Goal: Information Seeking & Learning: Learn about a topic

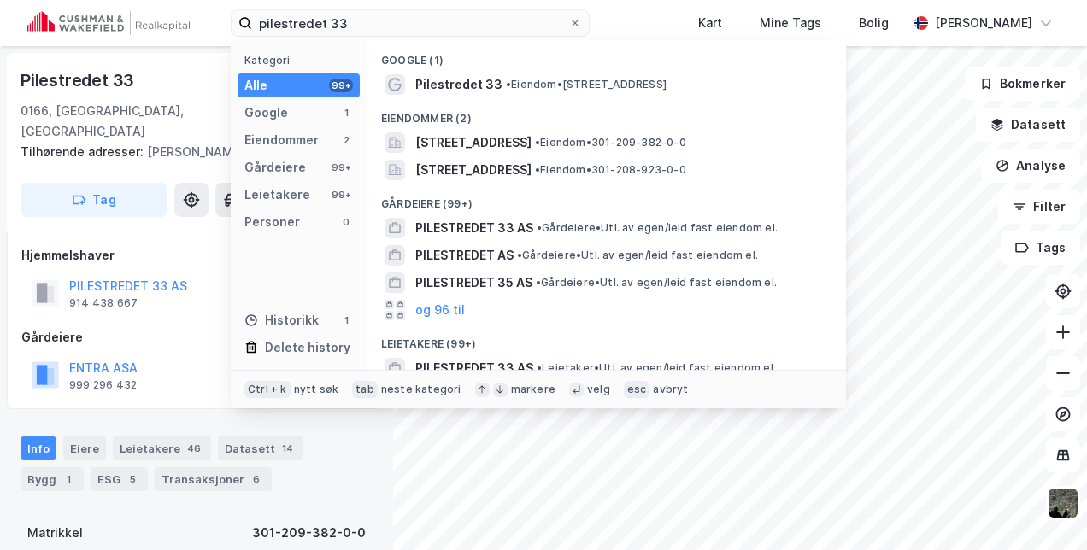
click at [121, 8] on div "pilestredet 33 Kategori Alle 99+ Google 1 Eiendommer 2 Gårdeiere 99+ Leietakere…" at bounding box center [543, 23] width 1087 height 46
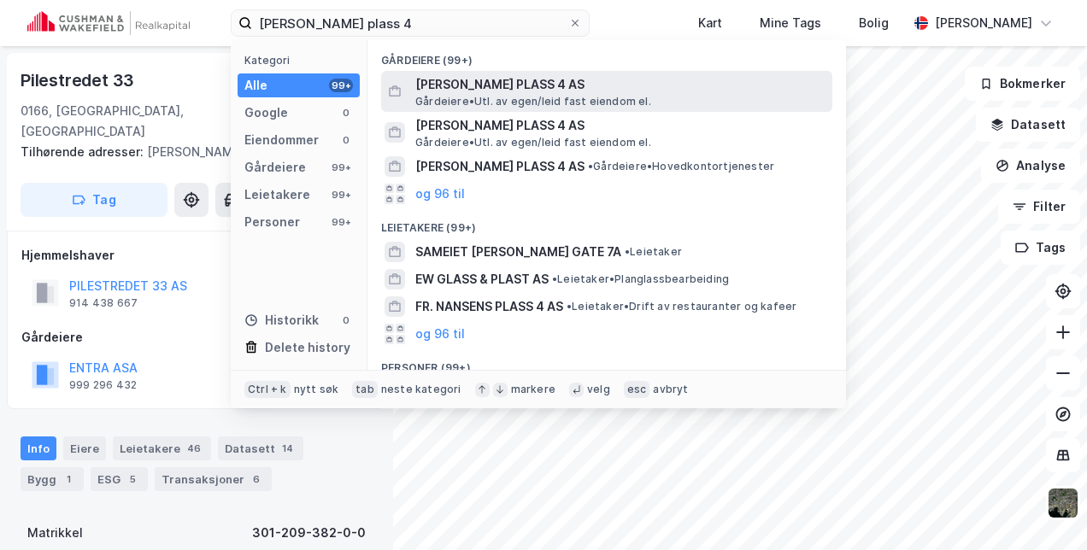
click at [496, 85] on span "[PERSON_NAME] PLASS 4 AS" at bounding box center [620, 84] width 410 height 21
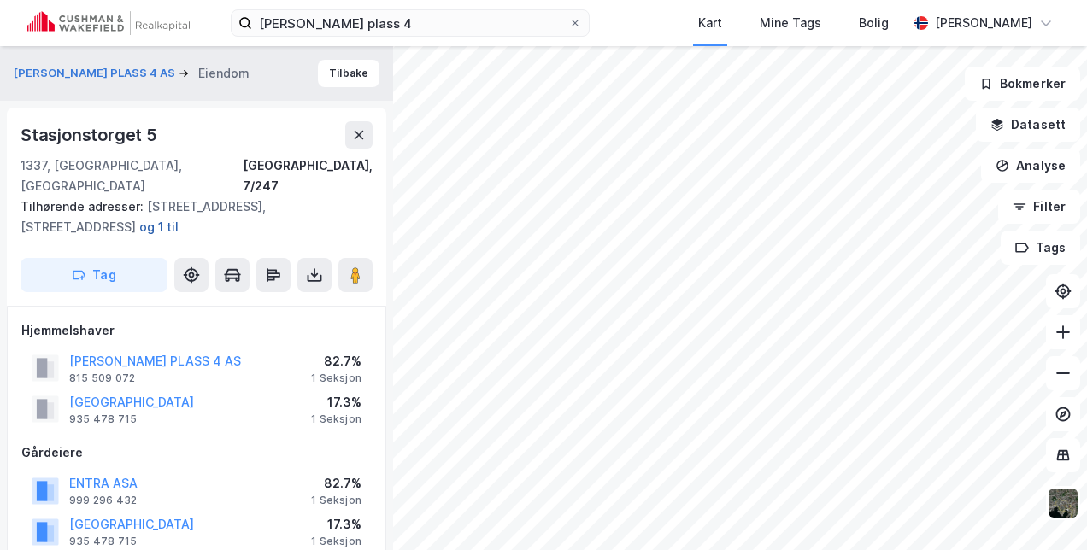
click at [0, 0] on button "og 1 til" at bounding box center [0, 0] width 0 height 0
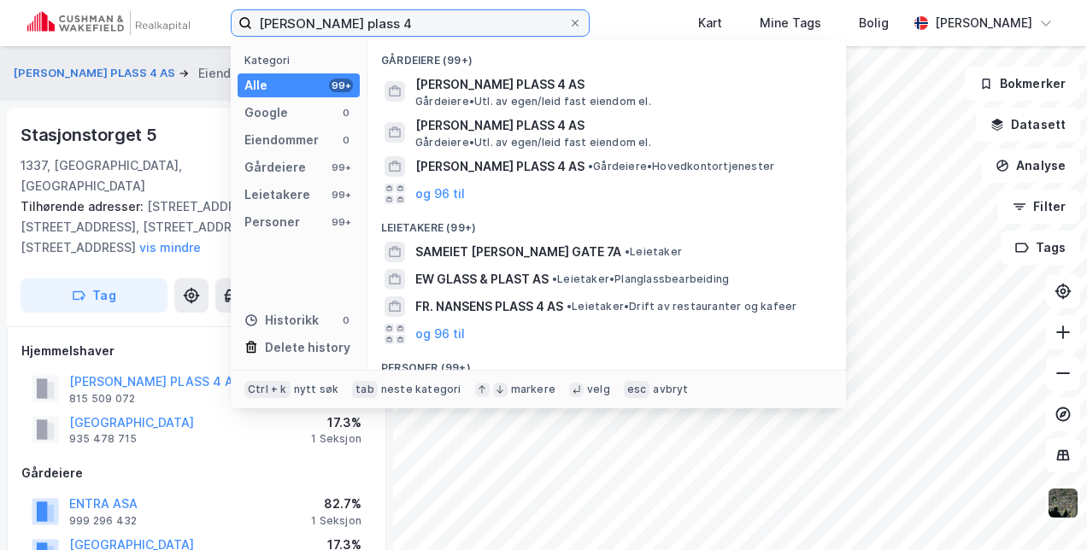
drag, startPoint x: 433, startPoint y: 15, endPoint x: 194, endPoint y: 17, distance: 238.5
click at [194, 17] on div "otto sverdurps plass 4 Kategori Alle 99+ Google 0 Eiendommer 0 Gårdeiere 99+ Le…" at bounding box center [543, 23] width 1087 height 46
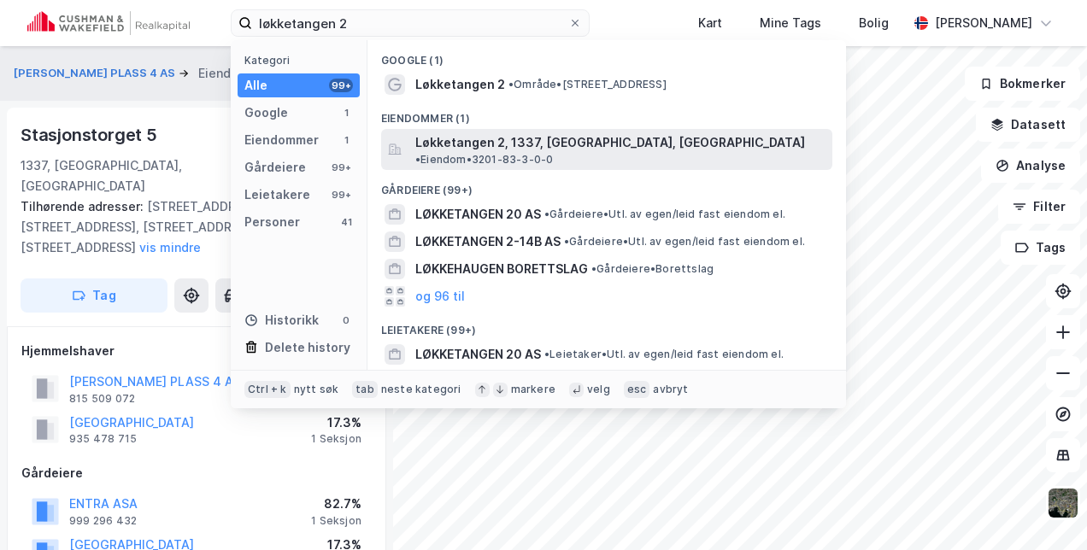
click at [535, 140] on span "Løkketangen 2, 1337, [GEOGRAPHIC_DATA], [GEOGRAPHIC_DATA]" at bounding box center [610, 142] width 390 height 21
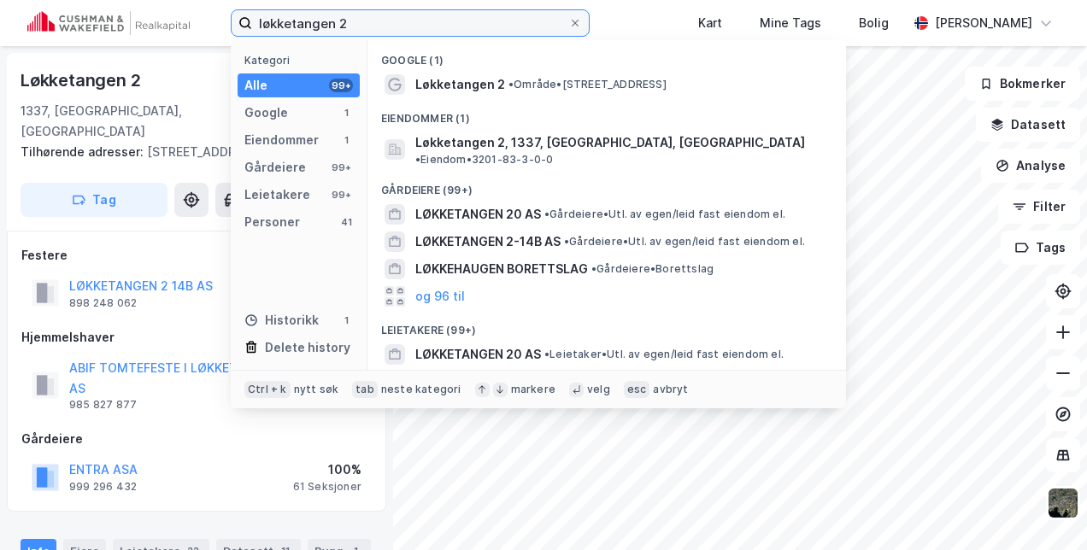
drag, startPoint x: 380, startPoint y: 19, endPoint x: 142, endPoint y: 4, distance: 238.1
click at [142, 4] on div "løkketangen 2 Kategori Alle 99+ Google 1 Eiendommer 1 Gårdeiere 99+ Leietakere …" at bounding box center [543, 23] width 1087 height 46
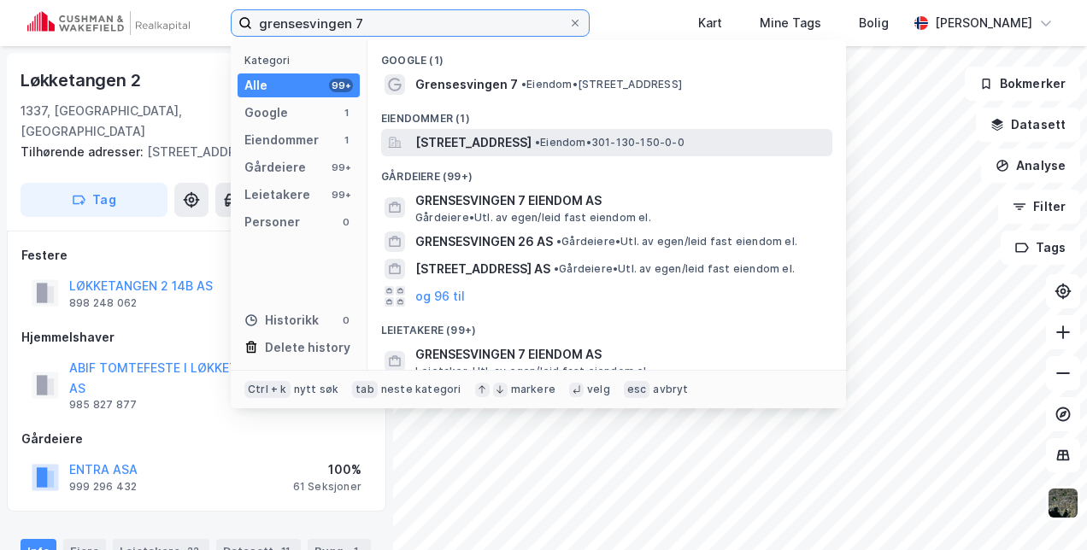
type input "grensesvingen 7"
click at [509, 141] on span "[STREET_ADDRESS]" at bounding box center [473, 142] width 116 height 21
